Goal: Contribute content: Contribute content

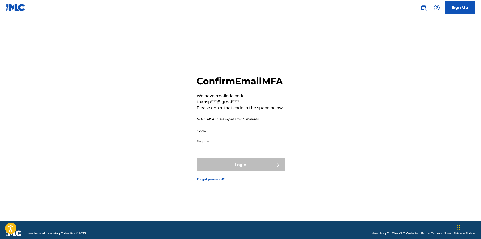
click at [215, 138] on input "Code" at bounding box center [238, 131] width 85 height 14
paste input "200983"
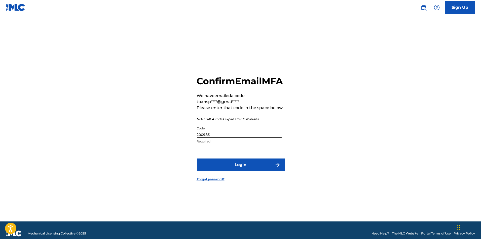
type input "200983"
click at [218, 171] on button "Login" at bounding box center [240, 165] width 88 height 13
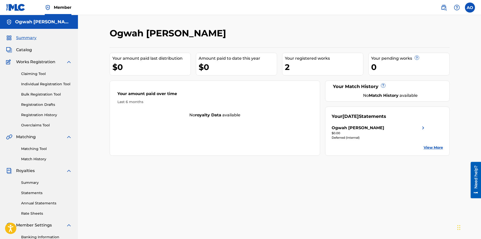
click at [438, 146] on link "View More" at bounding box center [432, 147] width 19 height 5
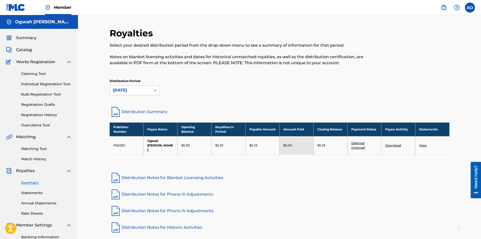
scroll to position [1, 0]
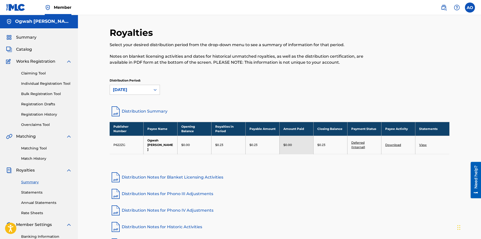
click at [248, 94] on div "Distribution Period: [DATE]" at bounding box center [280, 86] width 340 height 17
click at [309, 183] on div "Royalties Select your desired distribution period from the drop-down menu to se…" at bounding box center [280, 138] width 340 height 223
click at [348, 205] on link "Distribution Notes for Phono IV Adjustments" at bounding box center [280, 211] width 340 height 12
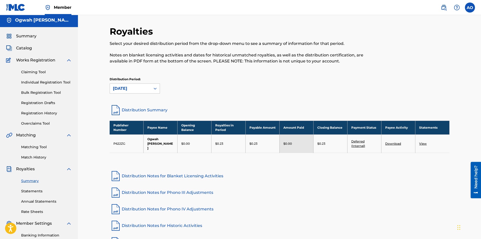
scroll to position [0, 0]
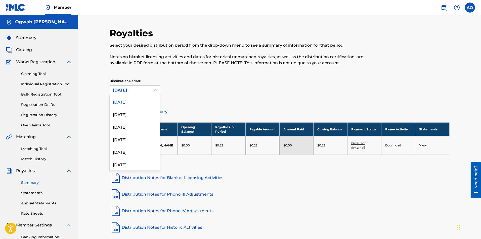
click at [149, 92] on div "[DATE]" at bounding box center [130, 91] width 41 height 10
click at [150, 90] on div "[DATE]" at bounding box center [130, 91] width 41 height 10
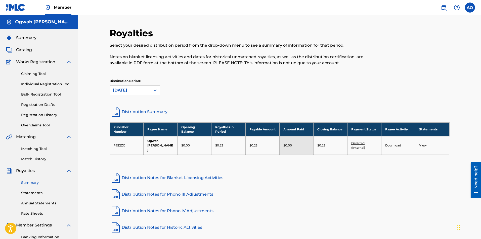
click at [145, 110] on link "Distribution Summary" at bounding box center [280, 112] width 340 height 12
click at [23, 50] on span "Catalog" at bounding box center [24, 50] width 16 height 6
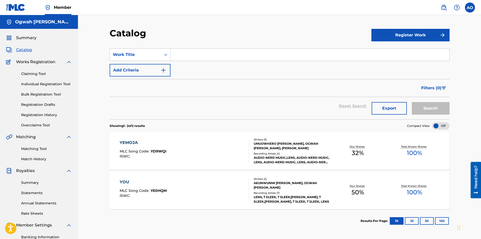
click at [38, 113] on link "Registration History" at bounding box center [46, 115] width 51 height 5
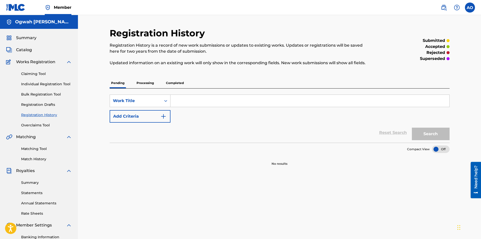
click at [37, 104] on link "Registration Drafts" at bounding box center [46, 104] width 51 height 5
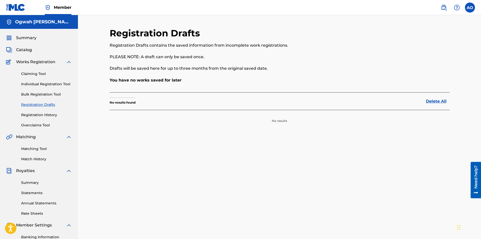
click at [37, 115] on link "Registration History" at bounding box center [46, 115] width 51 height 5
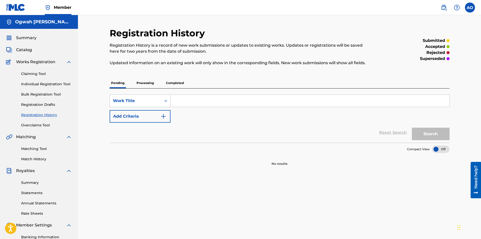
click at [25, 49] on span "Catalog" at bounding box center [24, 50] width 16 height 6
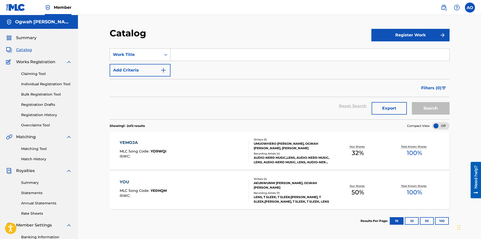
click at [28, 39] on span "Summary" at bounding box center [26, 38] width 20 height 6
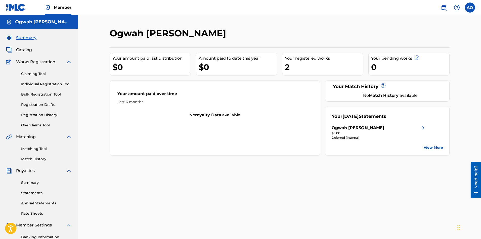
click at [69, 137] on img at bounding box center [69, 137] width 6 height 6
click at [68, 148] on img at bounding box center [69, 149] width 6 height 6
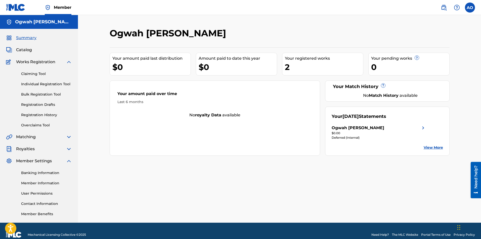
click at [68, 148] on img at bounding box center [69, 149] width 6 height 6
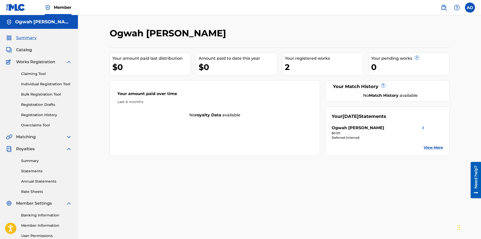
click at [48, 181] on link "Annual Statements" at bounding box center [46, 181] width 51 height 5
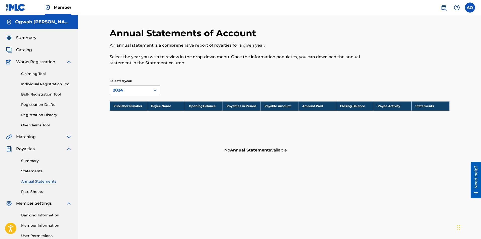
click at [38, 174] on div "Summary Statements Annual Statements Rate Sheets" at bounding box center [39, 173] width 66 height 42
click at [37, 171] on link "Statements" at bounding box center [46, 171] width 51 height 5
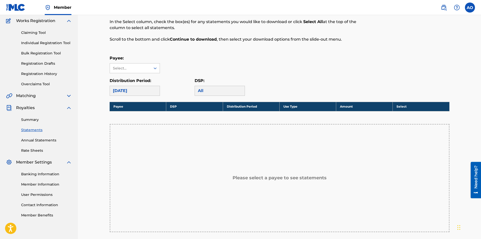
scroll to position [49, 0]
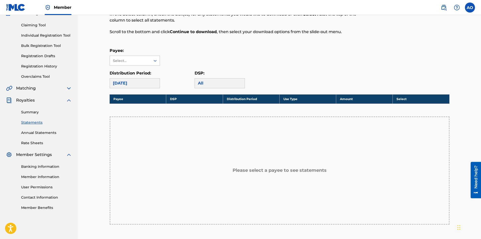
click at [46, 131] on link "Annual Statements" at bounding box center [46, 132] width 51 height 5
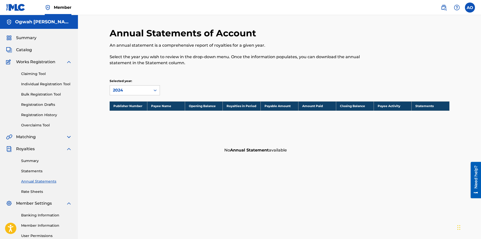
click at [32, 191] on link "Rate Sheets" at bounding box center [46, 191] width 51 height 5
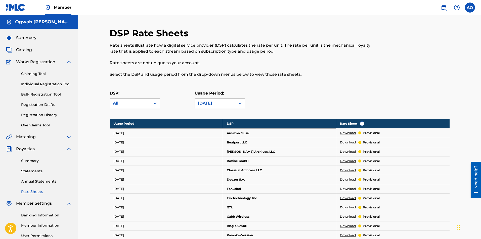
click at [348, 131] on link "Download" at bounding box center [348, 133] width 16 height 5
click at [52, 85] on link "Individual Registration Tool" at bounding box center [46, 84] width 51 height 5
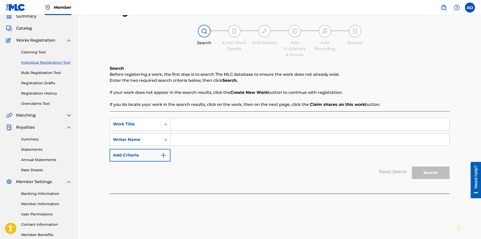
scroll to position [21, 0]
click at [198, 123] on input "Search Form" at bounding box center [309, 125] width 279 height 12
type input "Odoo"
drag, startPoint x: 198, startPoint y: 123, endPoint x: 168, endPoint y: 125, distance: 30.2
click at [168, 125] on div "SearchWithCriteria86c2b47b-b4f5-4825-846d-6a07a5ad8f24 Work Title Odoo" at bounding box center [280, 124] width 340 height 13
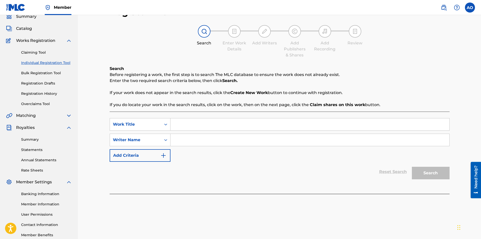
click at [186, 146] on div "Search Form" at bounding box center [309, 140] width 279 height 13
click at [184, 143] on input "Search Form" at bounding box center [309, 140] width 279 height 12
type input "T"
click at [186, 142] on input "Search Form" at bounding box center [309, 140] width 279 height 12
type input "[PERSON_NAME], [PERSON_NAME]"
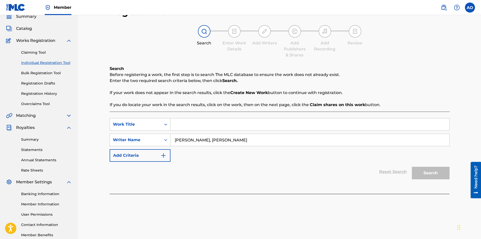
drag, startPoint x: 198, startPoint y: 120, endPoint x: 191, endPoint y: 122, distance: 7.7
click at [191, 122] on input "Search Form" at bounding box center [309, 125] width 279 height 12
type input "Odoo"
click at [431, 177] on button "Search" at bounding box center [431, 173] width 38 height 13
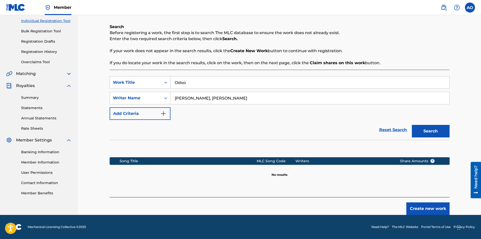
scroll to position [62, 0]
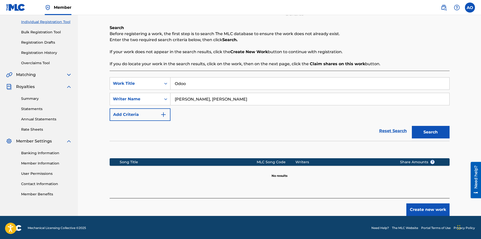
click at [419, 207] on button "Create new work" at bounding box center [427, 210] width 43 height 13
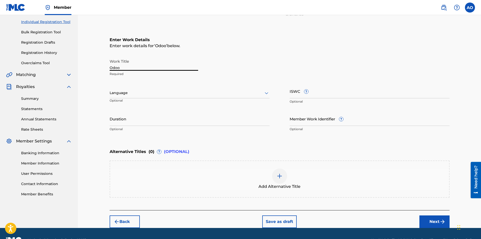
click at [126, 68] on input "Odoo" at bounding box center [154, 64] width 88 height 14
click at [192, 94] on div at bounding box center [190, 93] width 160 height 6
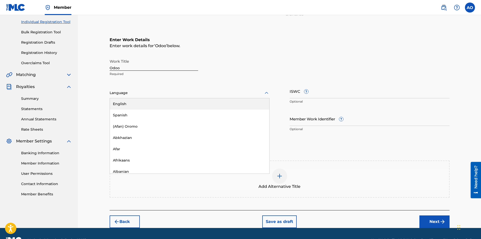
click at [182, 105] on div "English" at bounding box center [189, 103] width 159 height 11
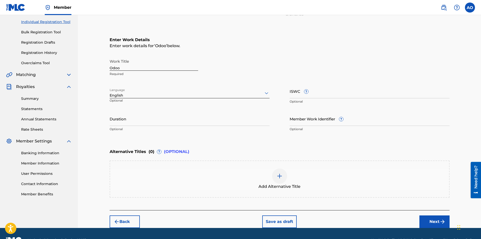
click at [163, 127] on div "Duration Optional" at bounding box center [190, 123] width 160 height 23
click at [160, 120] on input "Duration" at bounding box center [190, 119] width 160 height 14
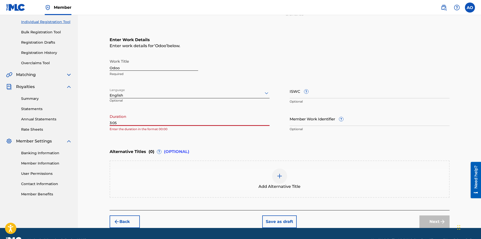
click at [307, 142] on div "Enter Work Details Enter work details for ‘ Odoo ’ below. Work Title Odoo Requi…" at bounding box center [280, 86] width 340 height 122
click at [322, 124] on input "Member Work Identifier ?" at bounding box center [369, 119] width 160 height 14
click at [155, 124] on input "3:05" at bounding box center [190, 119] width 160 height 14
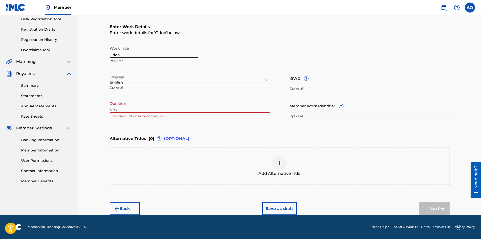
click at [321, 107] on input "Member Work Identifier ?" at bounding box center [369, 106] width 160 height 14
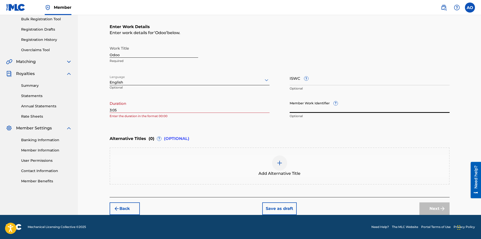
scroll to position [75, 0]
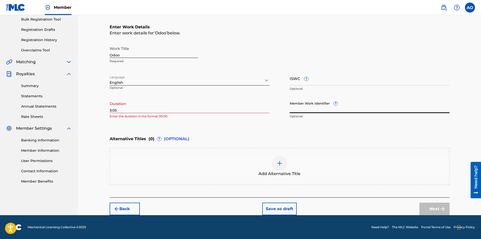
click at [110, 111] on input "3:05" at bounding box center [190, 106] width 160 height 14
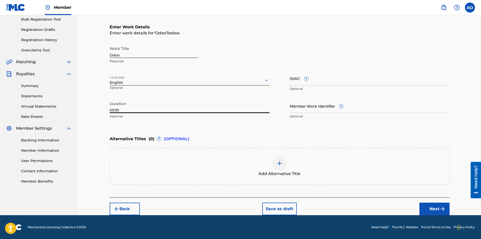
scroll to position [75, 0]
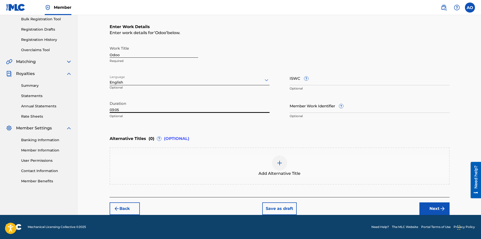
type input "03:05"
click at [439, 206] on button "Next" at bounding box center [434, 209] width 30 height 13
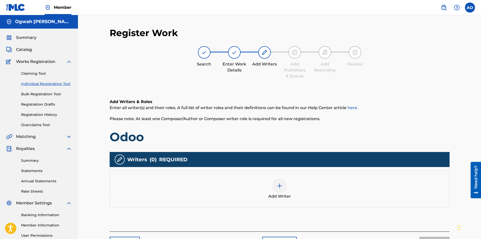
scroll to position [50, 0]
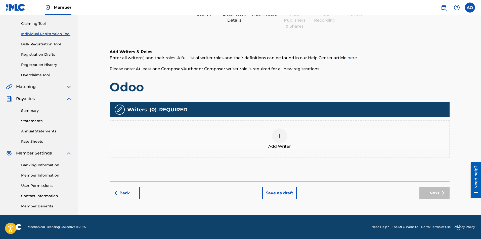
click at [128, 190] on button "Back" at bounding box center [125, 193] width 30 height 13
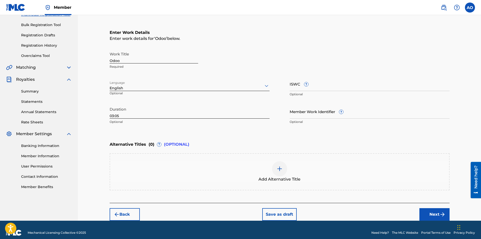
scroll to position [75, 0]
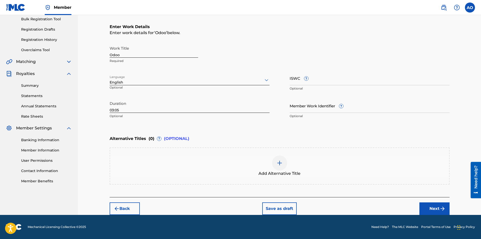
click at [433, 209] on button "Next" at bounding box center [434, 209] width 30 height 13
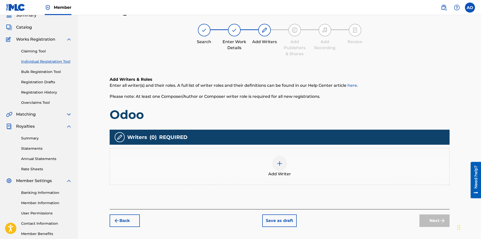
click at [278, 169] on div at bounding box center [279, 163] width 15 height 15
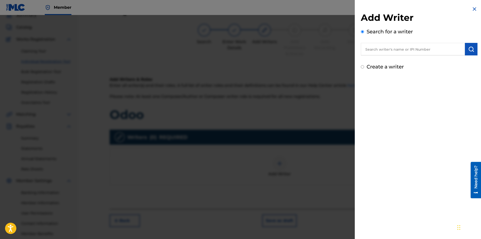
click at [414, 50] on input "text" at bounding box center [413, 49] width 104 height 13
click at [374, 66] on label "Create a writer" at bounding box center [384, 67] width 37 height 6
radio input "true"
click at [364, 66] on input "Create a writer" at bounding box center [362, 66] width 3 height 3
radio input "false"
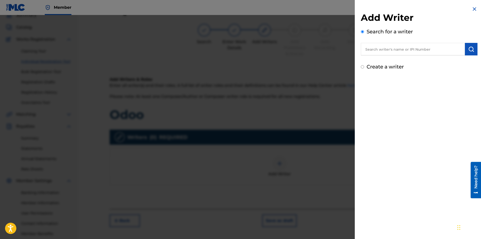
radio input "true"
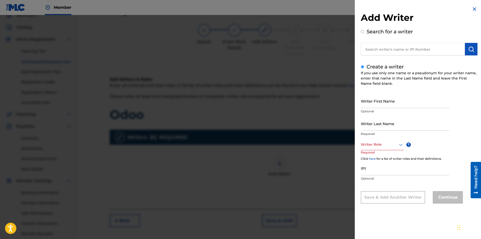
click at [386, 126] on input "Writer Last Name" at bounding box center [405, 124] width 88 height 14
type input "Bello"
click at [380, 143] on div at bounding box center [382, 145] width 43 height 6
click at [380, 153] on div "Composer/Author" at bounding box center [382, 155] width 42 height 11
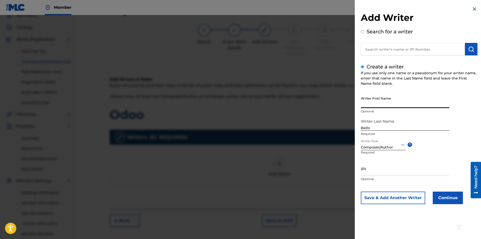
click at [378, 102] on input "Writer First Name" at bounding box center [405, 101] width 88 height 14
type input "Taiwo"
click at [383, 171] on input "IPI" at bounding box center [405, 169] width 88 height 14
click at [420, 197] on button "Save & Add Another Writer" at bounding box center [393, 198] width 64 height 13
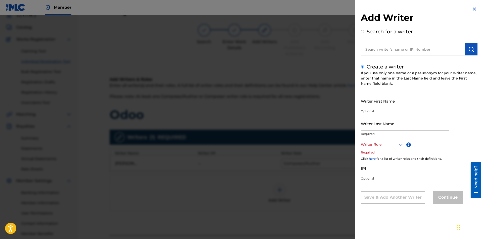
click at [390, 102] on input "Writer First Name" at bounding box center [405, 101] width 88 height 14
type input "Kehinde"
click at [383, 126] on input "Writer Last Name" at bounding box center [405, 124] width 88 height 14
type input "Bello"
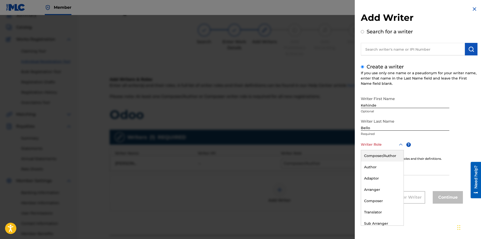
click at [379, 142] on div at bounding box center [382, 145] width 43 height 6
click at [380, 156] on div "Composer/Author" at bounding box center [382, 155] width 42 height 11
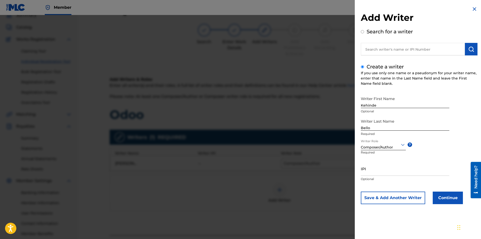
click at [441, 202] on button "Continue" at bounding box center [447, 198] width 30 height 13
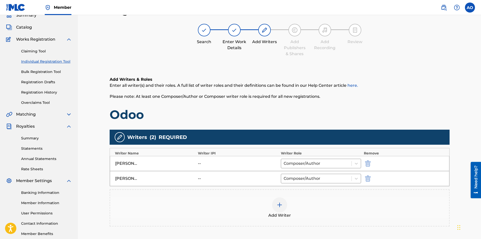
click at [278, 204] on img at bounding box center [279, 205] width 6 height 6
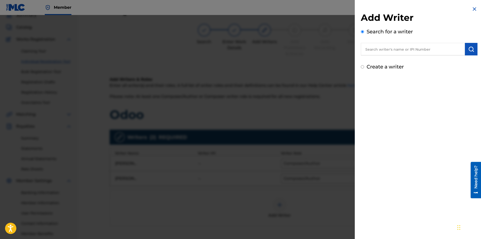
click at [395, 48] on input "text" at bounding box center [413, 49] width 104 height 13
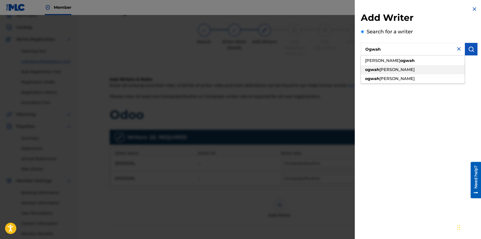
click at [391, 70] on span "[PERSON_NAME]" at bounding box center [396, 69] width 35 height 5
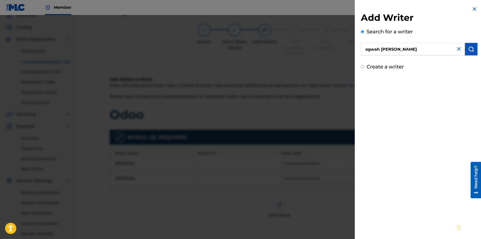
drag, startPoint x: 416, startPoint y: 51, endPoint x: 353, endPoint y: 60, distance: 63.7
click at [353, 60] on div "Add Writer Search for a writer ogwah [PERSON_NAME] Create a writer" at bounding box center [240, 127] width 481 height 224
type input "O"
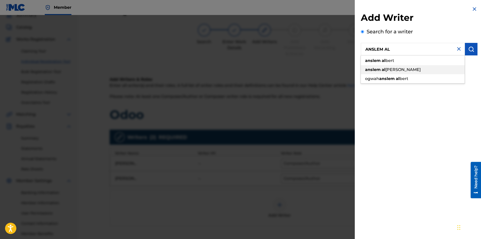
click at [376, 70] on strong "anslem" at bounding box center [373, 69] width 16 height 5
type input "[PERSON_NAME]"
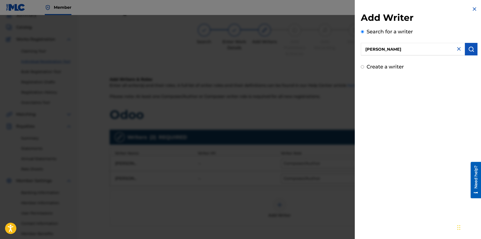
click at [471, 49] on img "submit" at bounding box center [471, 49] width 6 height 6
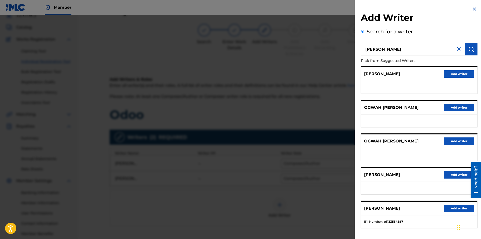
scroll to position [21, 0]
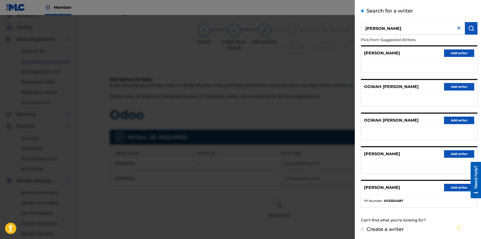
click at [444, 187] on button "Add writer" at bounding box center [459, 188] width 30 height 8
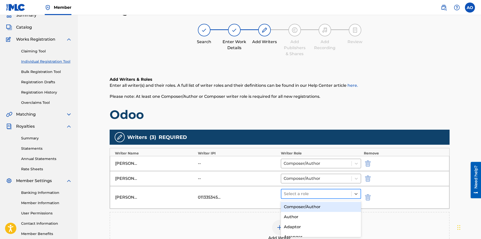
click at [345, 194] on div at bounding box center [316, 194] width 65 height 7
click at [328, 208] on div "Composer/Author" at bounding box center [321, 207] width 80 height 10
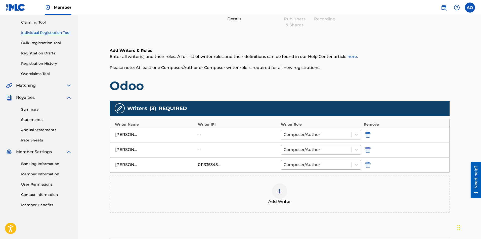
scroll to position [91, 0]
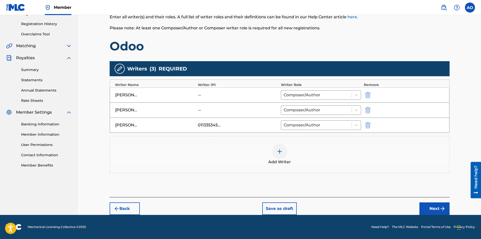
click at [435, 208] on button "Next" at bounding box center [434, 209] width 30 height 13
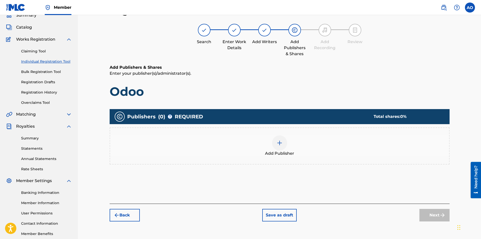
scroll to position [50, 0]
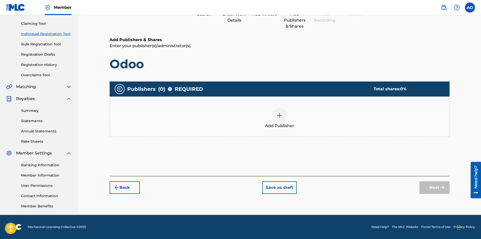
click at [279, 115] on img at bounding box center [279, 116] width 6 height 6
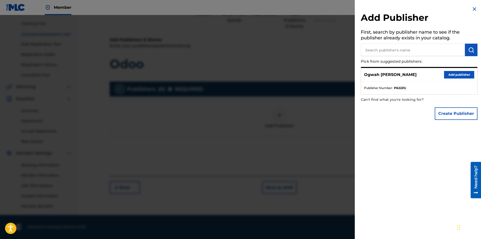
click at [417, 50] on input "text" at bounding box center [413, 50] width 104 height 13
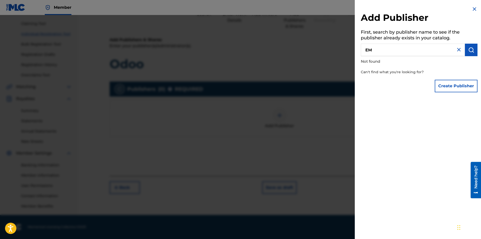
type input "E"
click at [471, 10] on img at bounding box center [474, 9] width 6 height 6
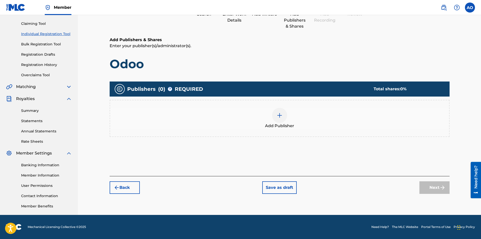
click at [287, 118] on div "Add Publisher" at bounding box center [279, 118] width 339 height 21
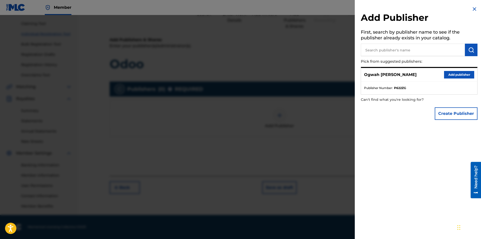
click at [450, 76] on button "Add publisher" at bounding box center [459, 75] width 30 height 8
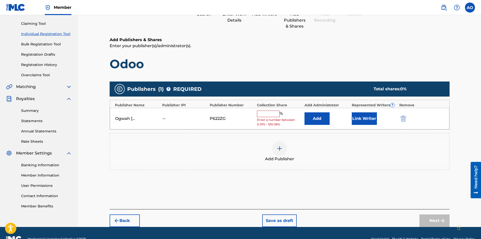
click at [274, 113] on input "text" at bounding box center [268, 114] width 23 height 7
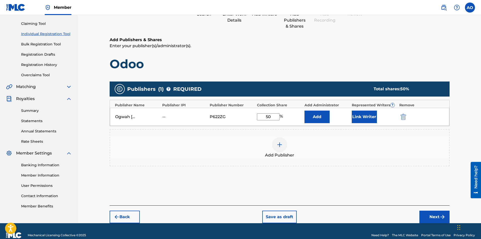
type input "50"
click at [315, 118] on button "Add" at bounding box center [316, 117] width 25 height 13
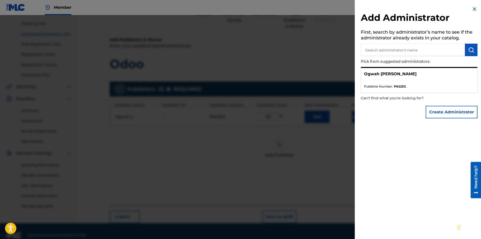
click at [471, 9] on img at bounding box center [474, 9] width 6 height 6
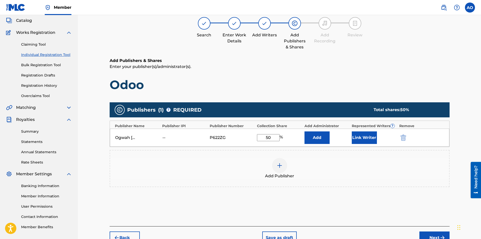
scroll to position [0, 0]
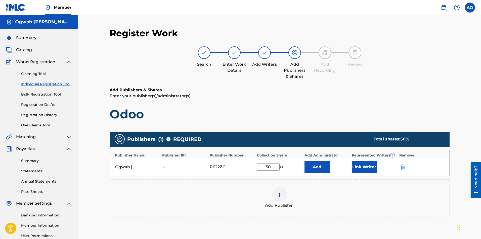
click at [369, 169] on button "Link Writer" at bounding box center [363, 167] width 25 height 13
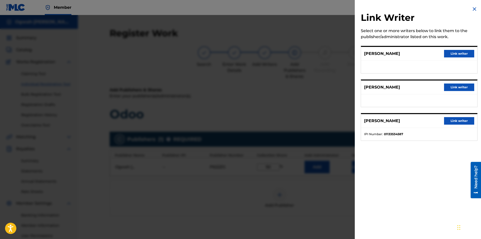
click at [451, 119] on button "Link writer" at bounding box center [459, 121] width 30 height 8
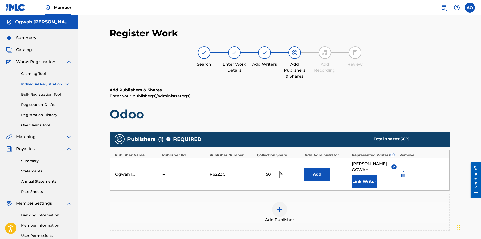
scroll to position [73, 0]
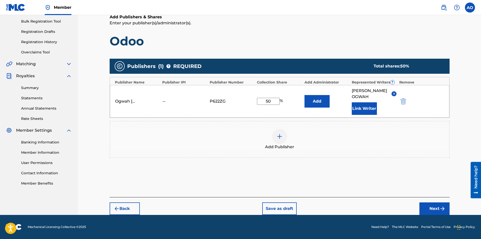
click at [432, 207] on button "Next" at bounding box center [434, 209] width 30 height 13
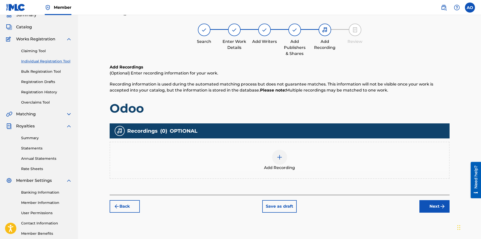
scroll to position [23, 0]
click at [125, 206] on button "Back" at bounding box center [125, 207] width 30 height 13
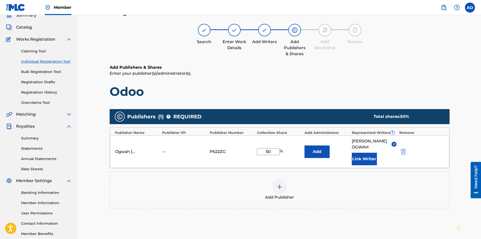
click at [285, 185] on div at bounding box center [279, 187] width 15 height 15
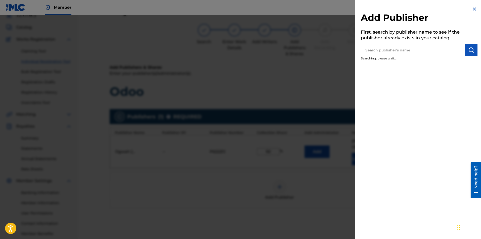
click at [472, 8] on img at bounding box center [474, 9] width 6 height 6
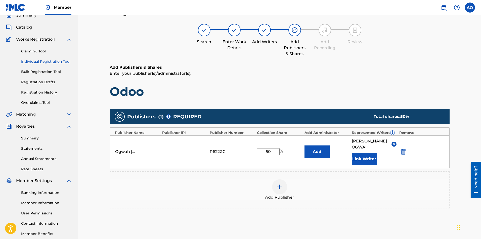
scroll to position [73, 0]
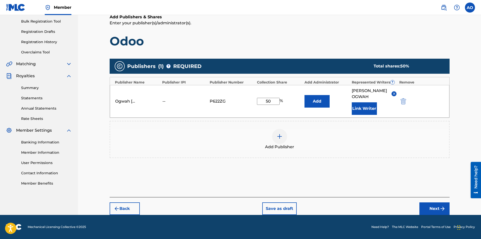
click at [433, 208] on button "Next" at bounding box center [434, 209] width 30 height 13
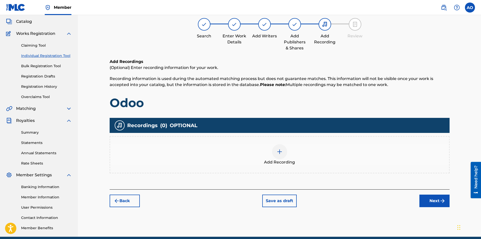
scroll to position [23, 0]
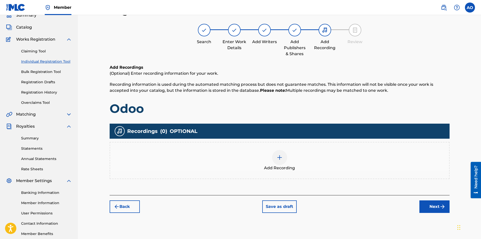
click at [430, 208] on button "Next" at bounding box center [434, 207] width 30 height 13
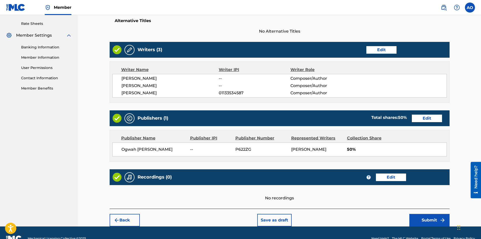
scroll to position [186, 0]
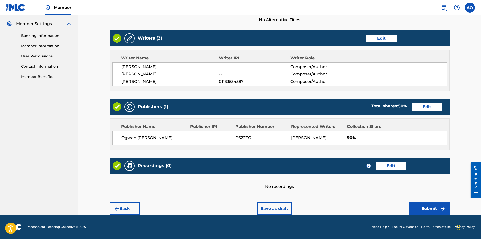
click at [427, 211] on button "Submit" at bounding box center [429, 209] width 40 height 13
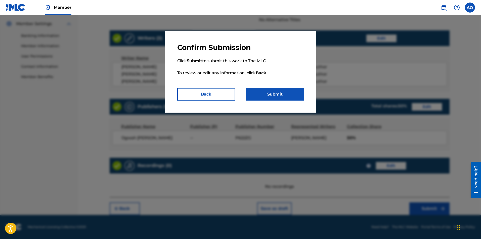
click at [274, 94] on button "Submit" at bounding box center [275, 94] width 58 height 13
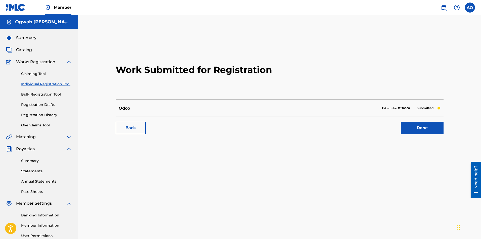
click at [429, 133] on link "Done" at bounding box center [421, 128] width 43 height 13
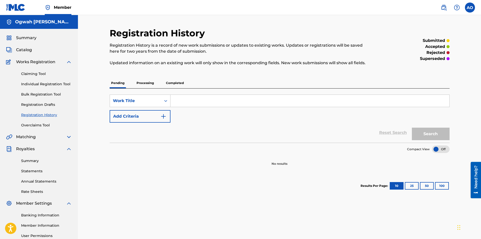
click at [25, 50] on span "Catalog" at bounding box center [24, 50] width 16 height 6
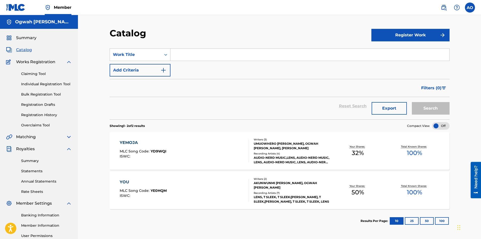
click at [202, 56] on input "Search Form" at bounding box center [309, 55] width 279 height 12
click at [40, 74] on link "Claiming Tool" at bounding box center [46, 73] width 51 height 5
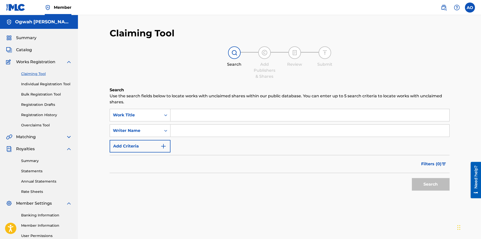
click at [201, 132] on input "Search Form" at bounding box center [309, 131] width 279 height 12
type input "[PERSON_NAME]"
click at [434, 185] on button "Search" at bounding box center [431, 184] width 38 height 13
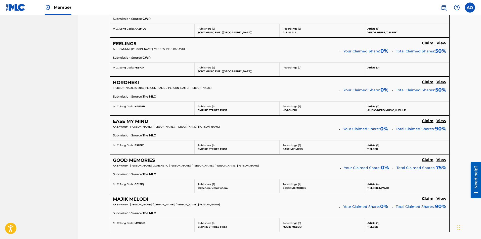
scroll to position [346, 0]
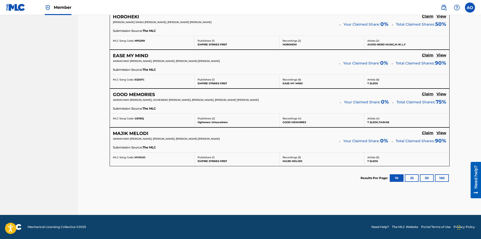
click at [441, 55] on h5 "View" at bounding box center [441, 55] width 10 height 5
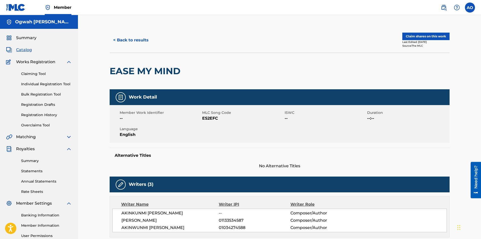
click at [27, 48] on span "Catalog" at bounding box center [24, 50] width 16 height 6
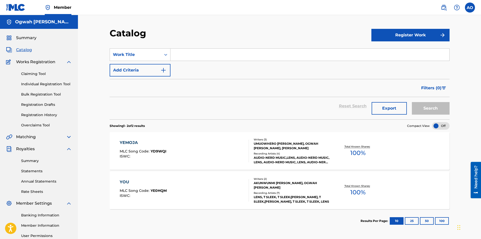
click at [36, 73] on link "Claiming Tool" at bounding box center [46, 73] width 51 height 5
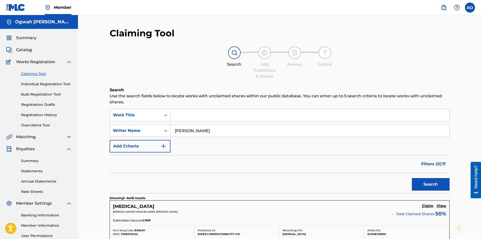
click at [230, 132] on input "[PERSON_NAME]" at bounding box center [309, 131] width 279 height 12
click at [226, 133] on input "[PERSON_NAME]" at bounding box center [309, 131] width 279 height 12
click at [220, 126] on input "[PERSON_NAME]" at bounding box center [309, 131] width 279 height 12
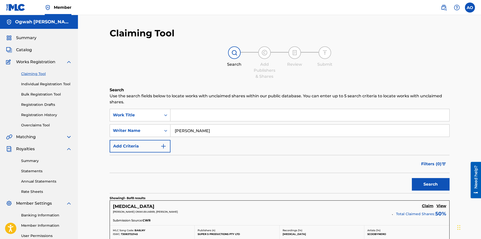
click at [215, 134] on input "[PERSON_NAME]" at bounding box center [309, 131] width 279 height 12
